Goal: Task Accomplishment & Management: Complete application form

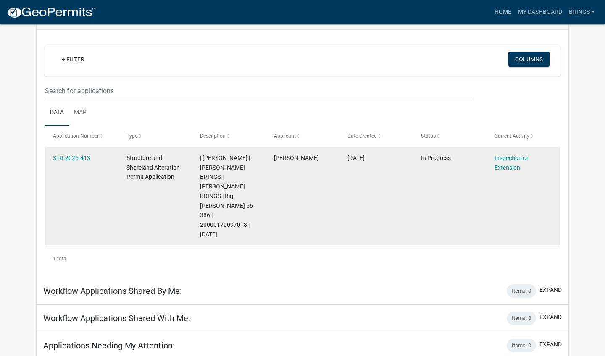
scroll to position [61, 0]
click at [513, 157] on link "Inspection or Extension" at bounding box center [511, 163] width 34 height 16
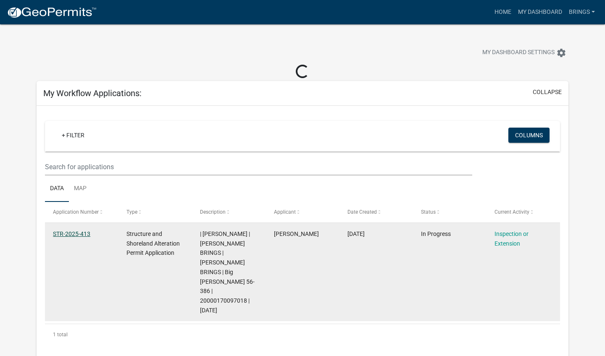
click at [71, 231] on link "STR-2025-413" at bounding box center [71, 234] width 37 height 7
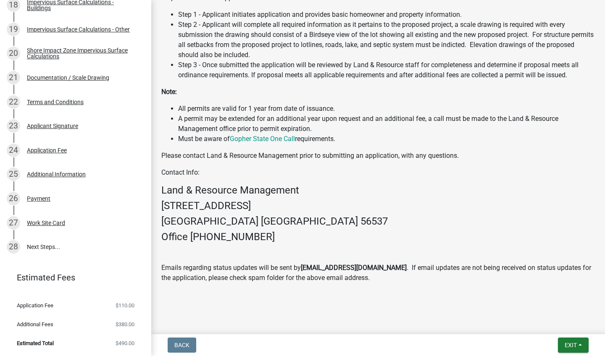
scroll to position [575, 0]
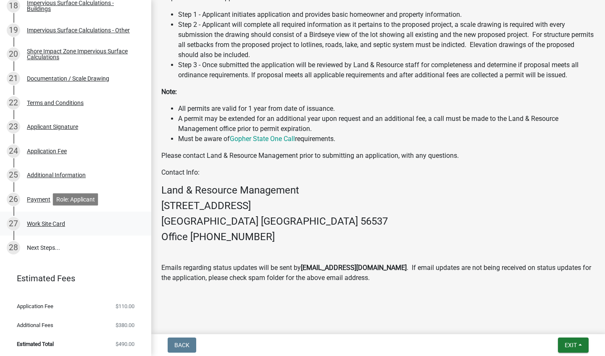
click at [50, 221] on div "Work Site Card" at bounding box center [46, 224] width 38 height 6
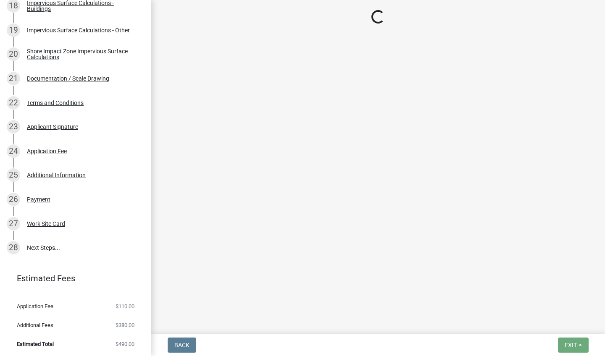
scroll to position [0, 0]
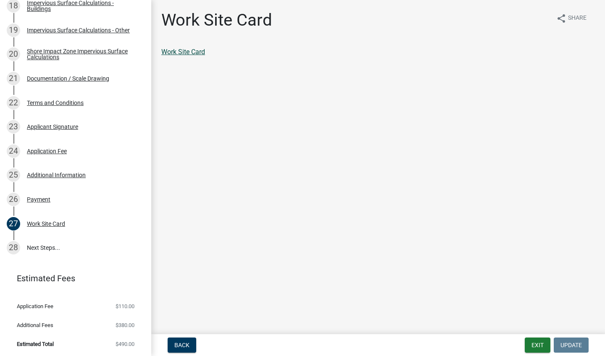
click at [177, 51] on link "Work Site Card" at bounding box center [183, 52] width 44 height 8
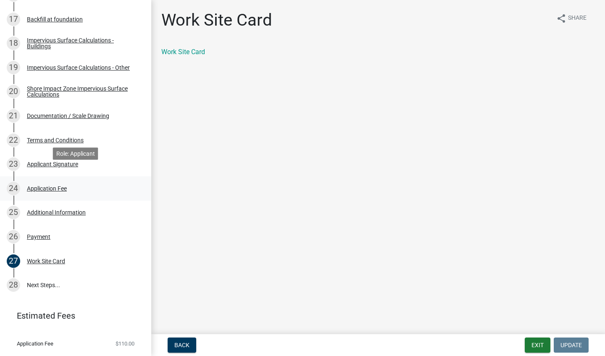
scroll to position [537, 0]
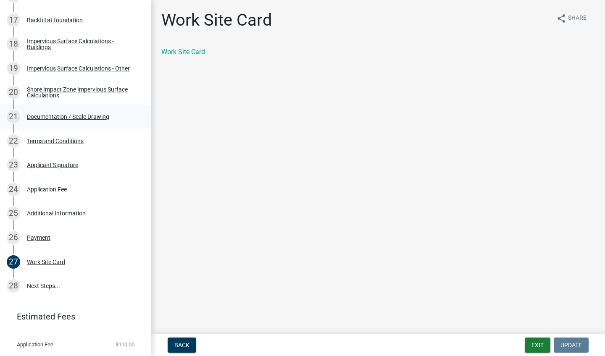
click at [92, 120] on div "21 Documentation / Scale Drawing" at bounding box center [72, 116] width 131 height 13
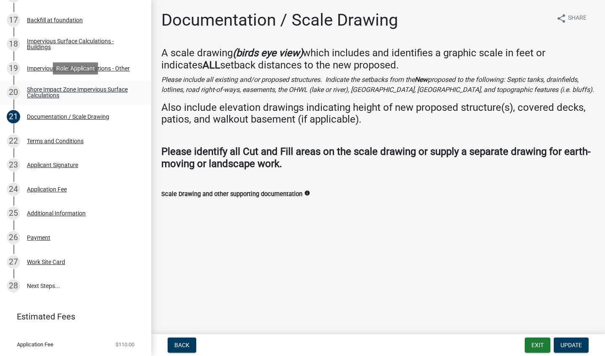
click at [56, 88] on div "Shore Impact Zone Impervious Surface Calculations" at bounding box center [82, 93] width 111 height 12
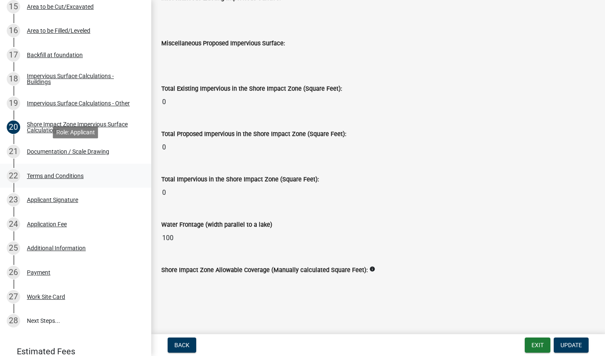
scroll to position [501, 0]
click at [79, 152] on div "Documentation / Scale Drawing" at bounding box center [68, 153] width 82 height 6
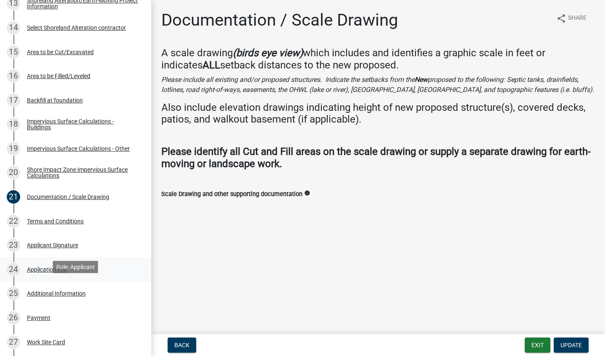
scroll to position [425, 0]
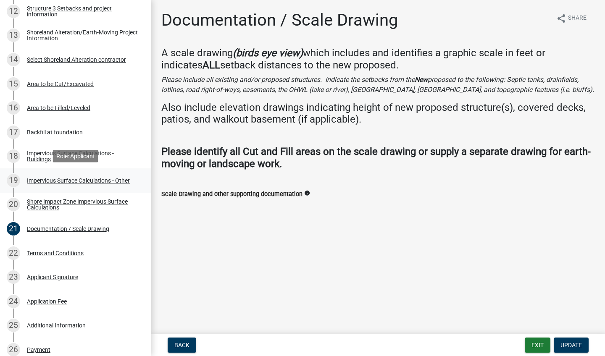
click at [76, 178] on div "Impervious Surface Calculations - Other" at bounding box center [78, 181] width 103 height 6
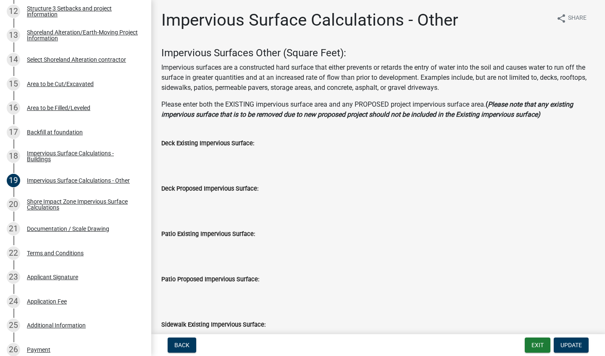
scroll to position [0, 0]
click at [171, 344] on button "Back" at bounding box center [182, 345] width 29 height 15
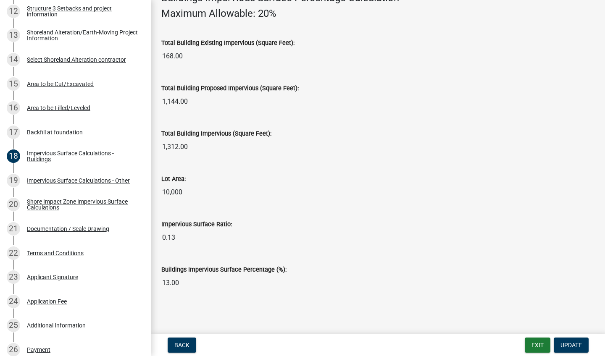
scroll to position [597, 0]
click at [77, 182] on div "Impervious Surface Calculations - Other" at bounding box center [78, 181] width 103 height 6
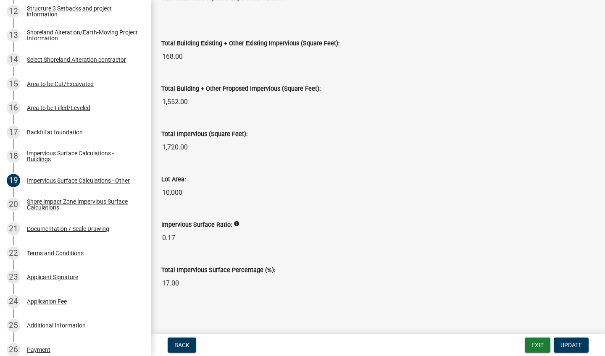
scroll to position [0, 0]
click at [56, 152] on div "Impervious Surface Calculations - Buildings" at bounding box center [82, 156] width 111 height 12
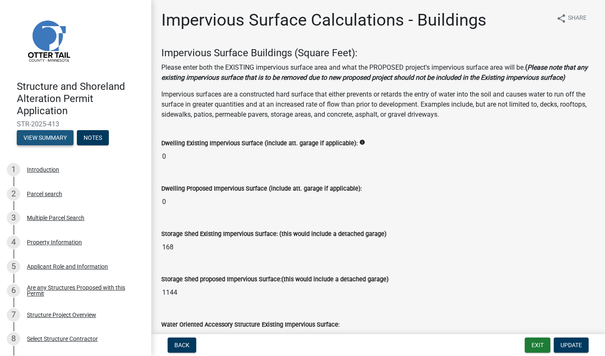
click at [58, 134] on button "View Summary" at bounding box center [45, 137] width 57 height 15
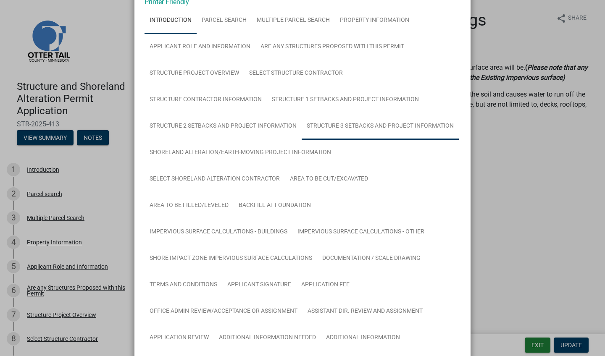
scroll to position [49, 0]
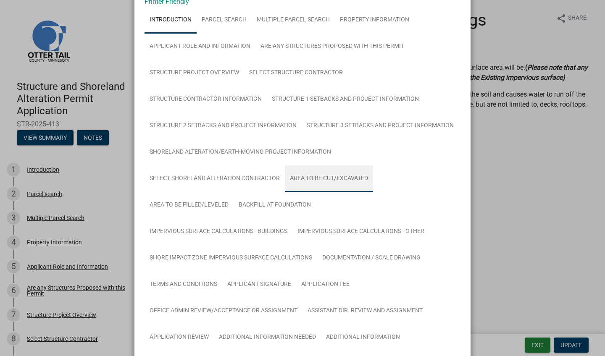
click at [331, 179] on link "Area to be Cut/Excavated" at bounding box center [329, 178] width 88 height 27
click at [353, 252] on link "Documentation / Scale Drawing" at bounding box center [371, 258] width 108 height 27
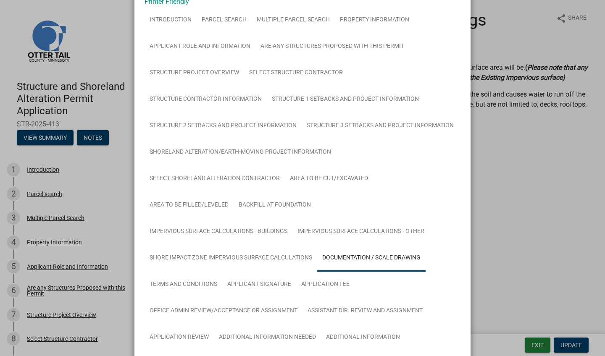
click at [490, 224] on ngb-modal-window "Summary × Printer Friendly Introduction Parcel search Multiple Parcel Search Pr…" at bounding box center [302, 178] width 605 height 356
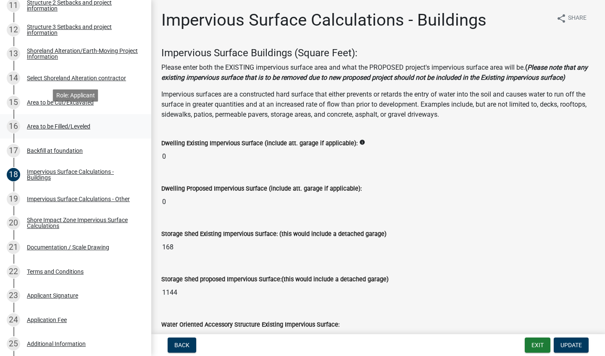
scroll to position [414, 0]
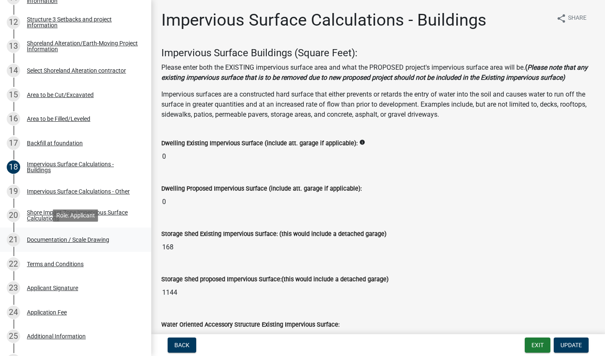
click at [66, 237] on div "Documentation / Scale Drawing" at bounding box center [68, 240] width 82 height 6
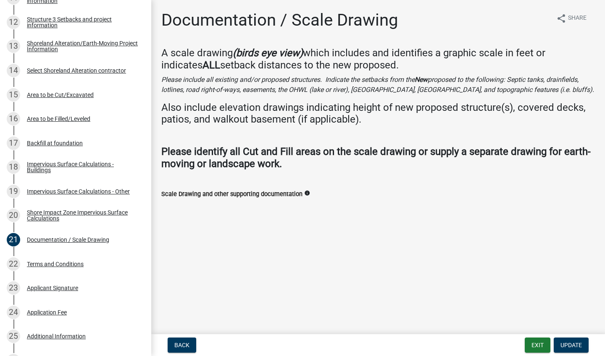
scroll to position [0, 0]
click at [57, 216] on div "Shore Impact Zone Impervious Surface Calculations" at bounding box center [82, 216] width 111 height 12
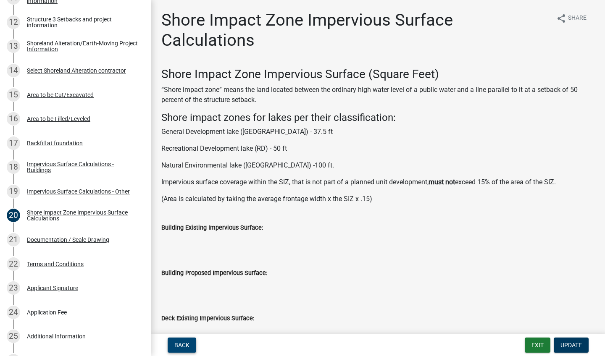
click at [181, 348] on span "Back" at bounding box center [181, 345] width 15 height 7
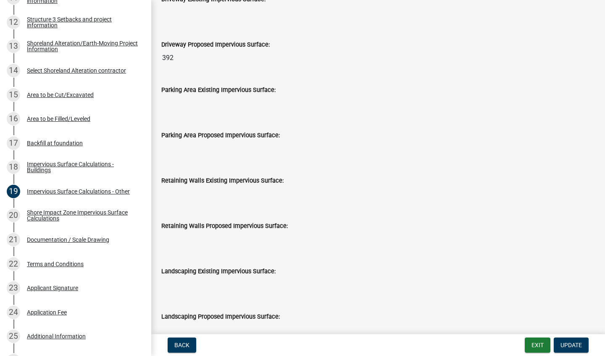
scroll to position [507, 0]
click at [533, 336] on nav "Back Exit Update" at bounding box center [378, 345] width 454 height 22
click at [536, 342] on button "Exit" at bounding box center [538, 345] width 26 height 15
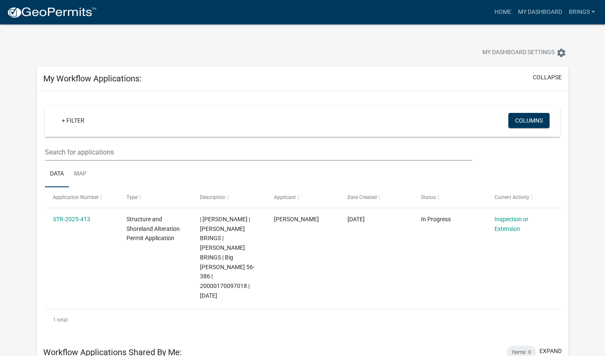
click at [370, 27] on div "My Dashboard Settings settings" at bounding box center [302, 43] width 544 height 39
